Goal: Information Seeking & Learning: Find specific fact

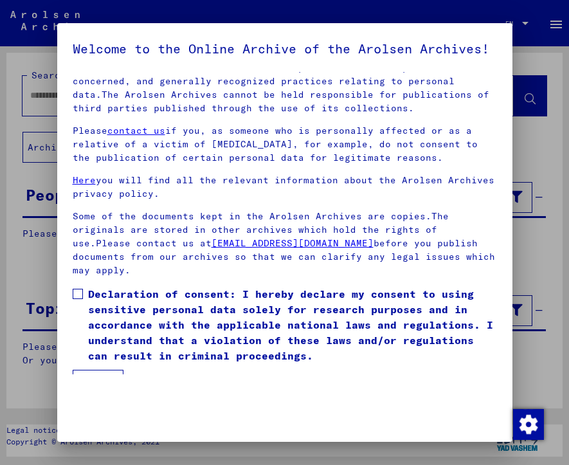
scroll to position [136, 0]
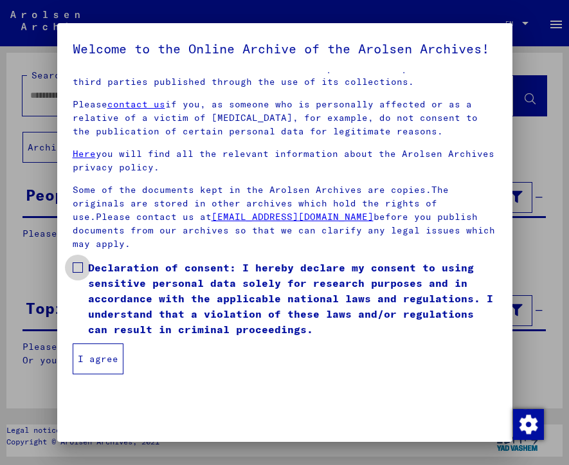
click at [75, 272] on span at bounding box center [78, 267] width 10 height 10
click at [107, 374] on button "I agree" at bounding box center [98, 358] width 51 height 31
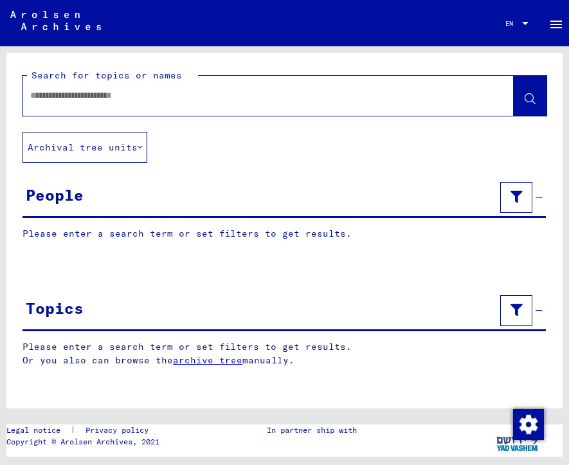
click at [71, 98] on input "text" at bounding box center [256, 95] width 452 height 13
type input "**********"
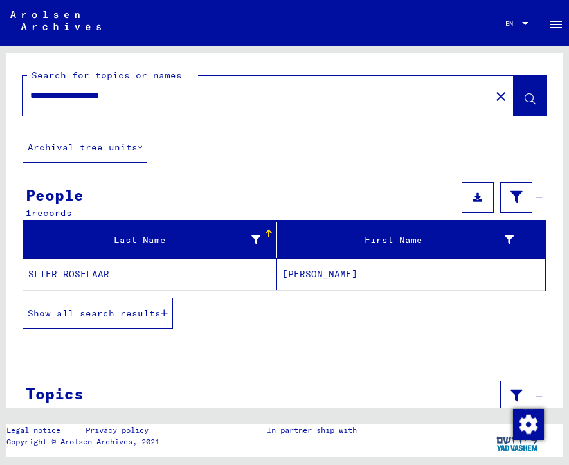
click at [78, 317] on span "Show all search results" at bounding box center [94, 313] width 133 height 12
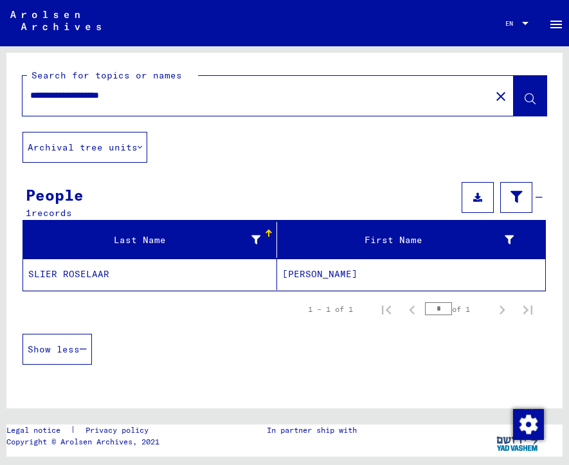
click at [91, 274] on mat-cell "SLIER ROSELAAR" at bounding box center [150, 273] width 254 height 31
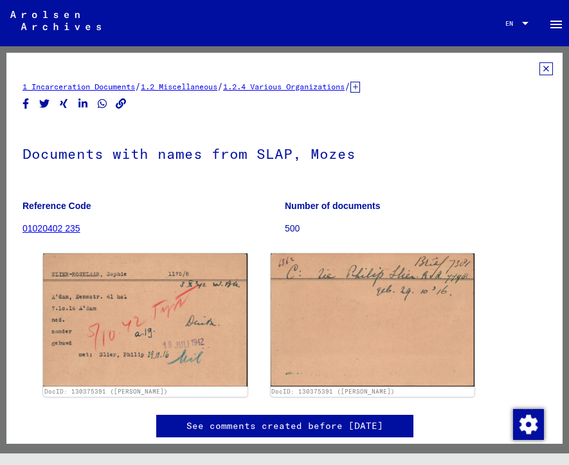
click at [360, 86] on icon at bounding box center [355, 87] width 10 height 11
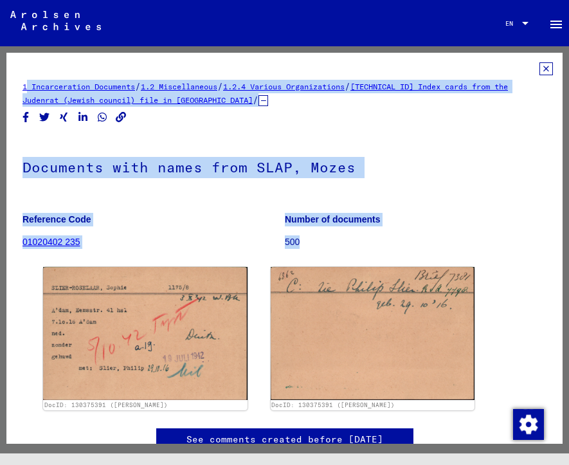
drag, startPoint x: 13, startPoint y: 89, endPoint x: 307, endPoint y: 251, distance: 335.4
click at [307, 251] on yv-its-full-details "1 Incarceration Documents / 1.2 Miscellaneous / 1.2.4 Various Organizations / […" at bounding box center [284, 269] width 556 height 414
drag, startPoint x: 184, startPoint y: 210, endPoint x: 149, endPoint y: 218, distance: 35.5
click at [149, 218] on p "Reference Code" at bounding box center [153, 219] width 262 height 13
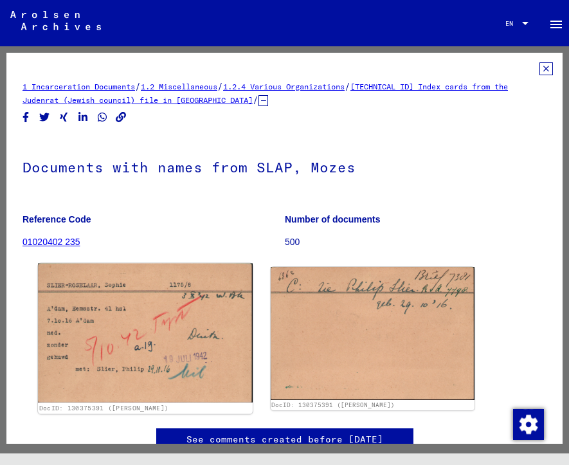
click at [138, 330] on img at bounding box center [145, 332] width 214 height 139
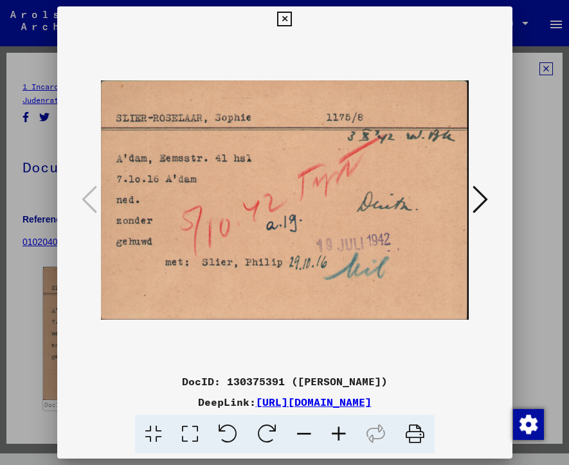
drag, startPoint x: 142, startPoint y: 373, endPoint x: 418, endPoint y: 408, distance: 277.9
click at [418, 408] on div "DocID: 130375391 ([PERSON_NAME]) DeepLink: [URL][DOMAIN_NAME]" at bounding box center [284, 413] width 455 height 80
copy div "DocID: 130375391 ([PERSON_NAME]) DeepLink: [URL][DOMAIN_NAME]"
click at [245, 335] on img at bounding box center [285, 200] width 368 height 336
click at [304, 35] on img at bounding box center [285, 200] width 368 height 336
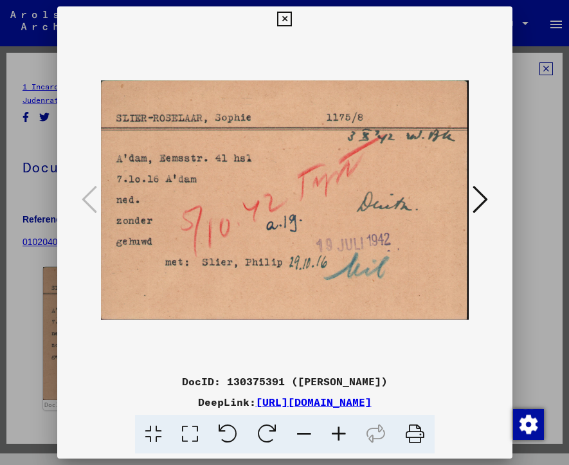
click at [483, 194] on icon at bounding box center [479, 199] width 15 height 31
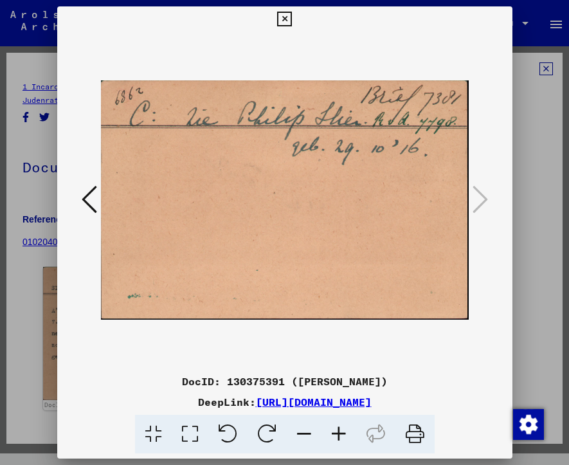
click at [283, 13] on icon at bounding box center [284, 19] width 15 height 15
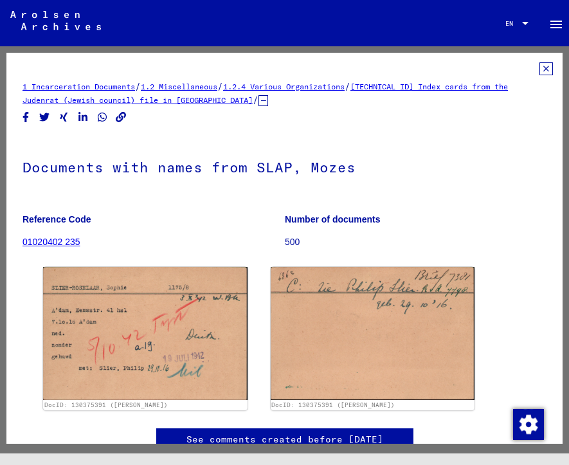
click at [311, 123] on div "1 Incarceration Documents / 1.2 Miscellaneous / 1.2.4 Various Organizations / […" at bounding box center [284, 269] width 524 height 414
